Goal: Information Seeking & Learning: Learn about a topic

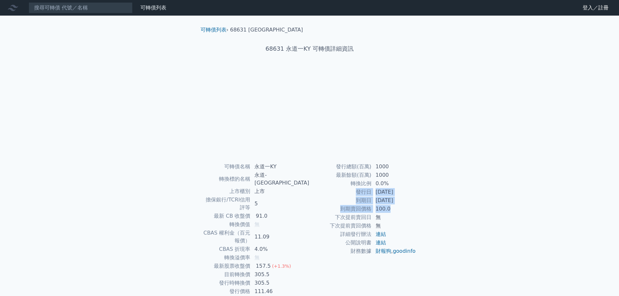
drag, startPoint x: 346, startPoint y: 196, endPoint x: 428, endPoint y: 211, distance: 83.7
click at [413, 210] on tbody "發行總額(百萬) 1000 最新餘額(百萬) 1000 轉換比例 0.0% 發行日 2024-10-15 到期日 2027-10-15 到期賣回價格 100.…" at bounding box center [363, 209] width 107 height 93
click at [457, 212] on div "可轉債列表 財務數據 可轉債列表 財務數據 登入／註冊 登入／註冊 可轉債列表 › 68631 永道一KY 68631 永道一KY 可轉債詳細資訊 可轉債名稱…" at bounding box center [309, 162] width 619 height 325
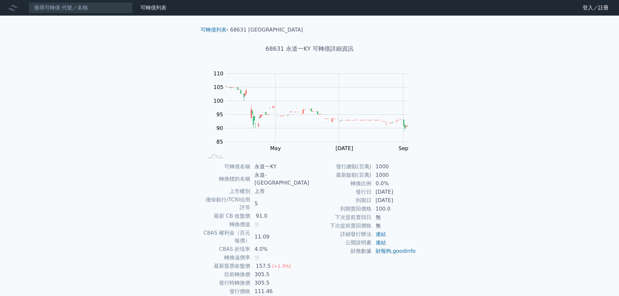
click at [465, 205] on div "可轉債列表 財務數據 可轉債列表 財務數據 登入／註冊 登入／註冊 可轉債列表 › 68631 永道一KY 68631 永道一KY 可轉債詳細資訊 Zoom …" at bounding box center [309, 162] width 619 height 325
drag, startPoint x: 413, startPoint y: 201, endPoint x: 398, endPoint y: 194, distance: 16.4
click at [367, 198] on tr "到期日 2027-10-15" at bounding box center [363, 200] width 107 height 8
click at [438, 192] on div "可轉債列表 財務數據 可轉債列表 財務數據 登入／註冊 登入／註冊 可轉債列表 › 68631 永道一KY 68631 永道一KY 可轉債詳細資訊 Zoom …" at bounding box center [309, 162] width 619 height 325
click at [426, 193] on div "可轉債列表 › 68631 永道一KY 68631 永道一KY 可轉債詳細資訊 Zoom Out 100 75 80 85 90 95 100 105 110…" at bounding box center [310, 170] width 250 height 309
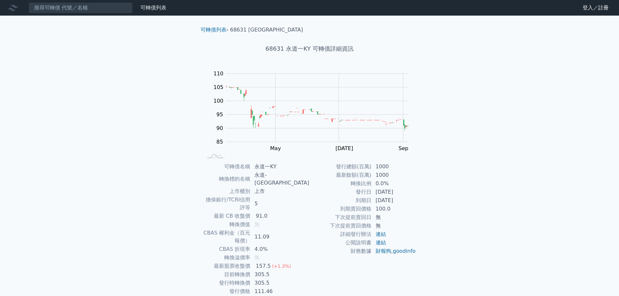
click at [424, 185] on div "可轉債名稱 永道一KY 轉換標的名稱 永道-KY 上市櫃別 上市 擔保銀行/TCRI信用評等 5 最新 CB 收盤價 91.0 轉換價值 無 CBAS 權利金…" at bounding box center [309, 229] width 229 height 133
drag, startPoint x: 329, startPoint y: 192, endPoint x: 360, endPoint y: 191, distance: 31.2
click at [331, 192] on td "發行日" at bounding box center [341, 192] width 62 height 8
click at [448, 186] on div "可轉債列表 財務數據 可轉債列表 財務數據 登入／註冊 登入／註冊 可轉債列表 › 68631 永道一KY 68631 永道一KY 可轉債詳細資訊 Zoom …" at bounding box center [309, 162] width 619 height 325
click at [298, 47] on h1 "68631 永道一KY 可轉債詳細資訊" at bounding box center [309, 48] width 229 height 9
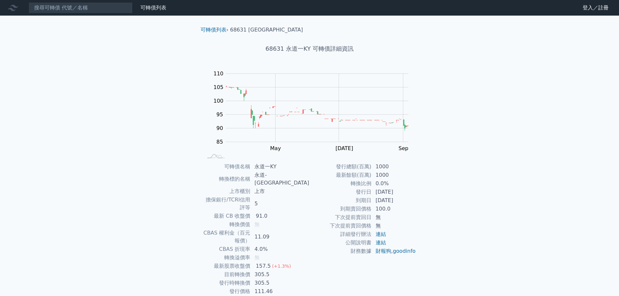
click at [490, 201] on div "可轉債列表 財務數據 可轉債列表 財務數據 登入／註冊 登入／註冊 可轉債列表 › 68631 永道一KY 68631 永道一KY 可轉債詳細資訊 Zoom …" at bounding box center [309, 162] width 619 height 325
click at [172, 189] on div "可轉債列表 財務數據 可轉債列表 財務數據 登入／註冊 登入／註冊 可轉債列表 › 68631 永道一KY 68631 永道一KY 可轉債詳細資訊 Zoom …" at bounding box center [309, 162] width 619 height 325
